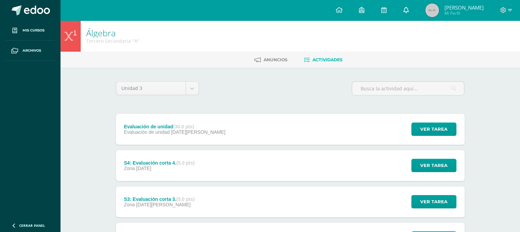
click at [416, 11] on link at bounding box center [406, 10] width 22 height 21
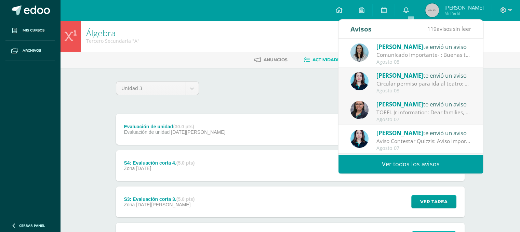
click at [417, 59] on div "Agosto 08" at bounding box center [423, 62] width 95 height 6
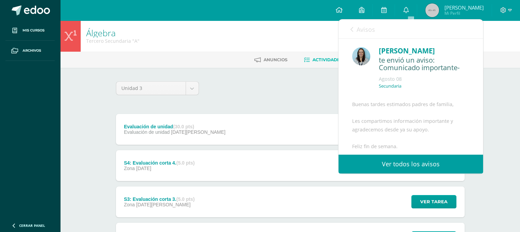
click at [355, 27] on link "Avisos" at bounding box center [362, 28] width 25 height 19
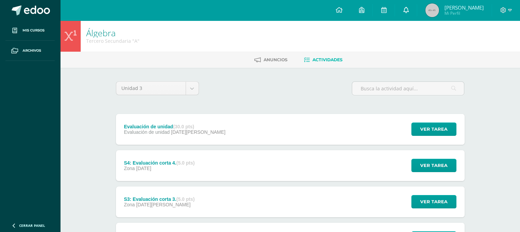
click at [413, 14] on link at bounding box center [406, 10] width 22 height 21
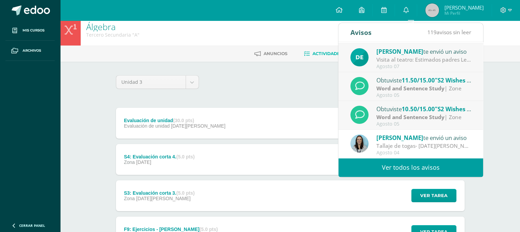
scroll to position [5, 0]
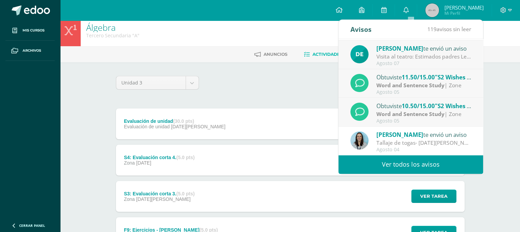
click at [421, 162] on link "Ver todos los avisos" at bounding box center [410, 164] width 145 height 19
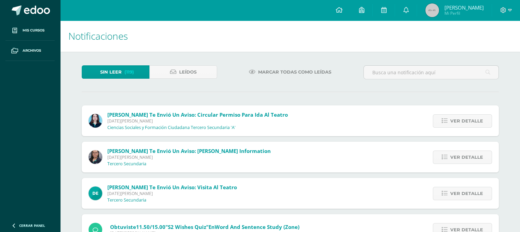
click at [273, 69] on span "Marcar todas como leídas" at bounding box center [294, 72] width 73 height 13
click at [270, 73] on span "Marcar todas como leídas" at bounding box center [294, 72] width 73 height 13
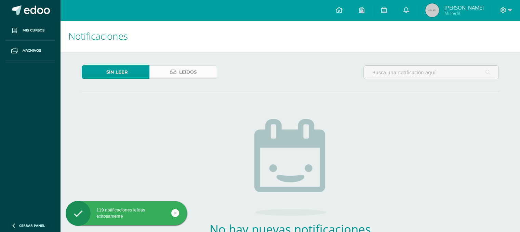
click at [176, 73] on link "Leídos" at bounding box center [183, 71] width 68 height 13
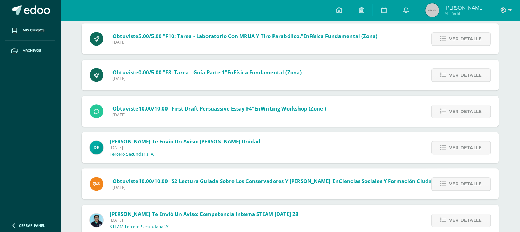
scroll to position [772, 0]
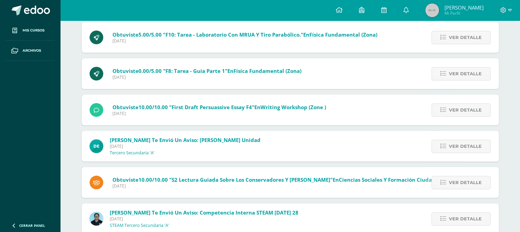
click at [177, 153] on span "[PERSON_NAME] te envió un aviso: [PERSON_NAME] Unidad [DATE] Tercero Secundaria…" at bounding box center [185, 145] width 151 height 19
click at [446, 148] on icon at bounding box center [443, 146] width 6 height 6
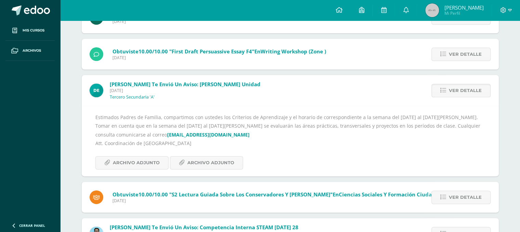
scroll to position [828, 0]
click at [218, 162] on span "Archivo Adjunto" at bounding box center [210, 162] width 47 height 13
click at [125, 158] on span "Archivo Adjunto" at bounding box center [136, 162] width 47 height 13
